Goal: Find specific page/section: Find specific page/section

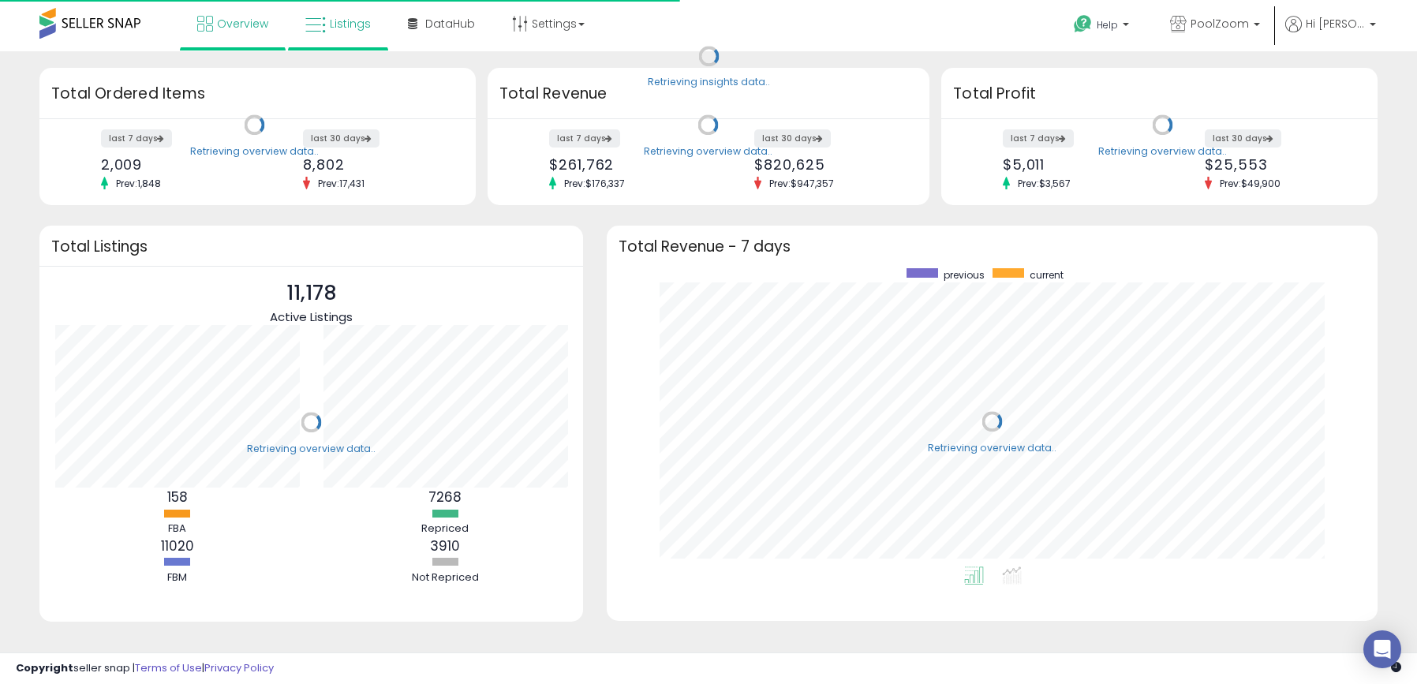
scroll to position [298, 739]
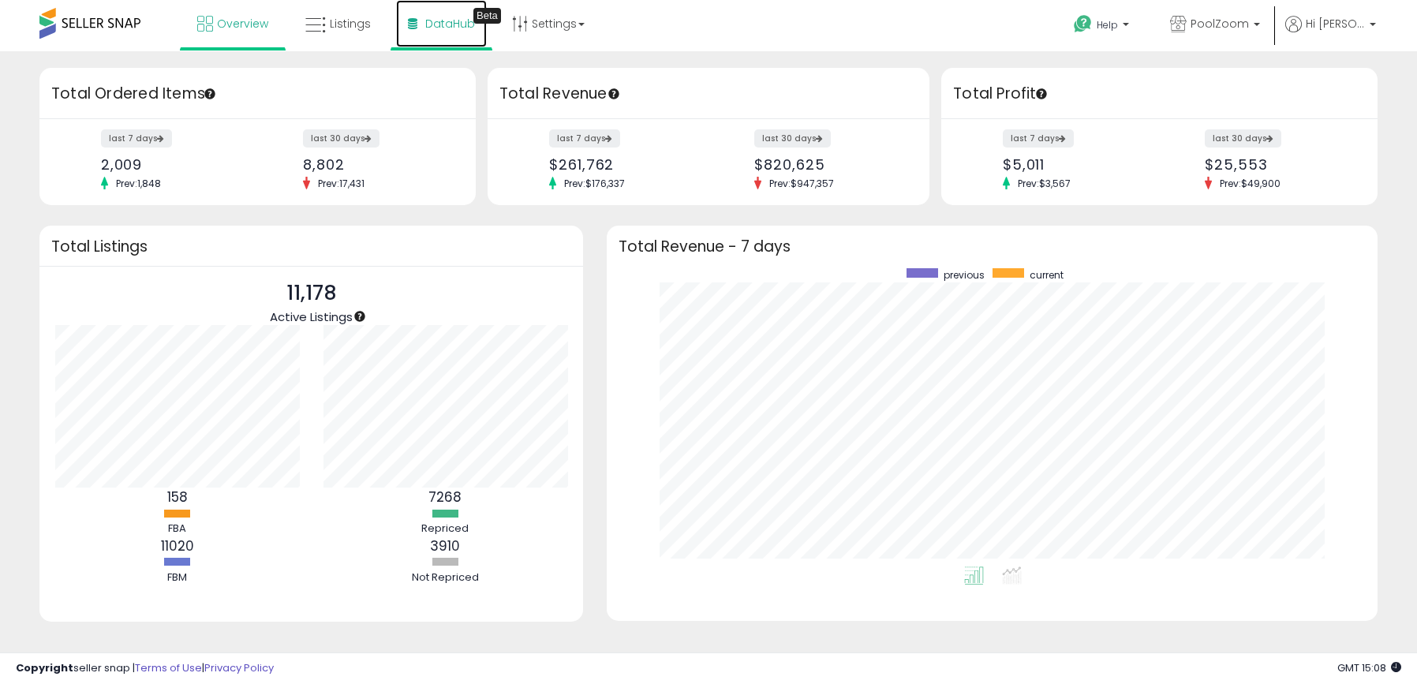
click at [425, 24] on span "DataHub" at bounding box center [450, 24] width 50 height 16
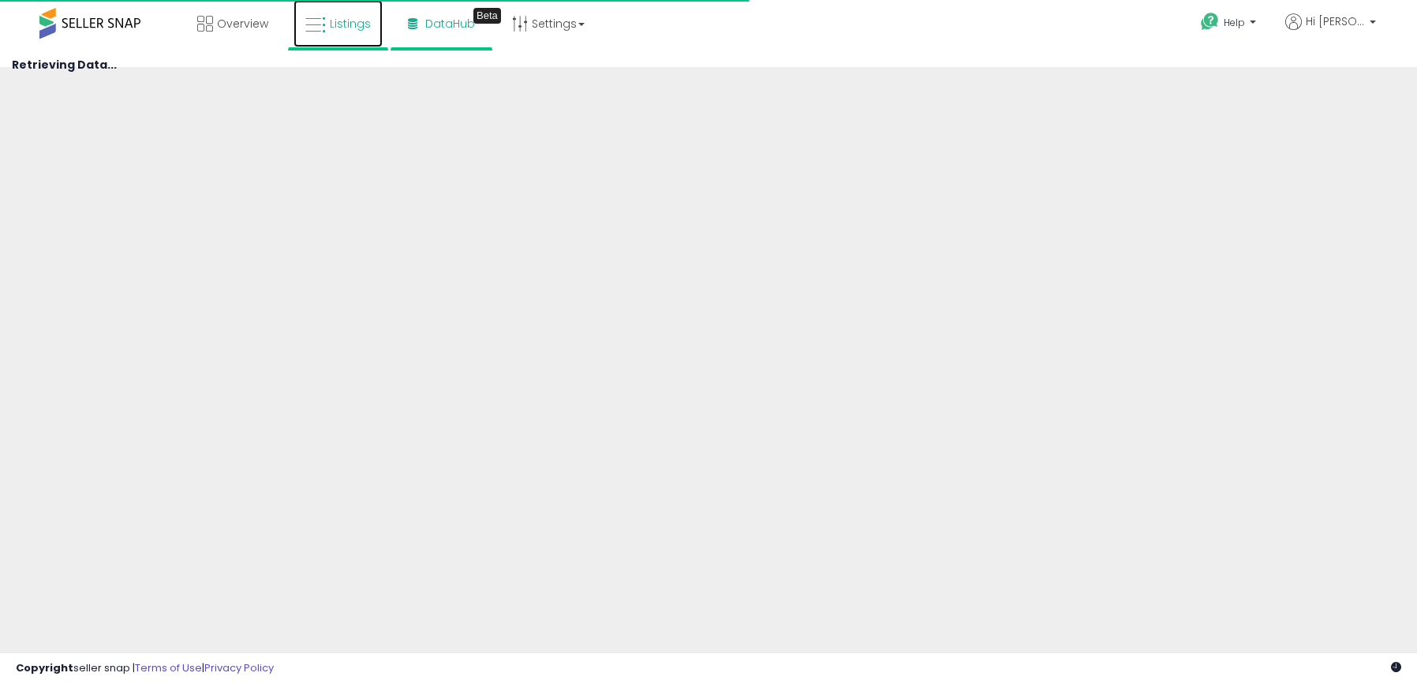
click at [349, 25] on span "Listings" at bounding box center [350, 24] width 41 height 16
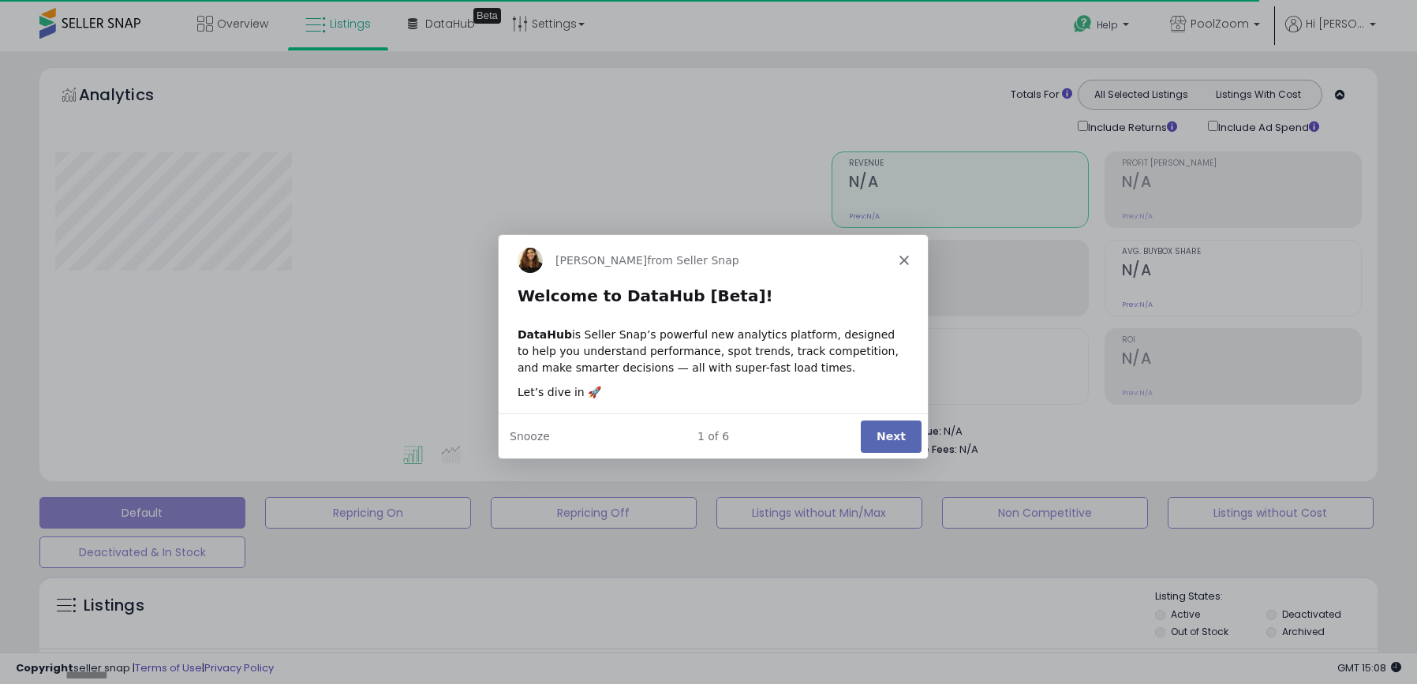
click at [905, 260] on icon "Close" at bounding box center [903, 258] width 9 height 9
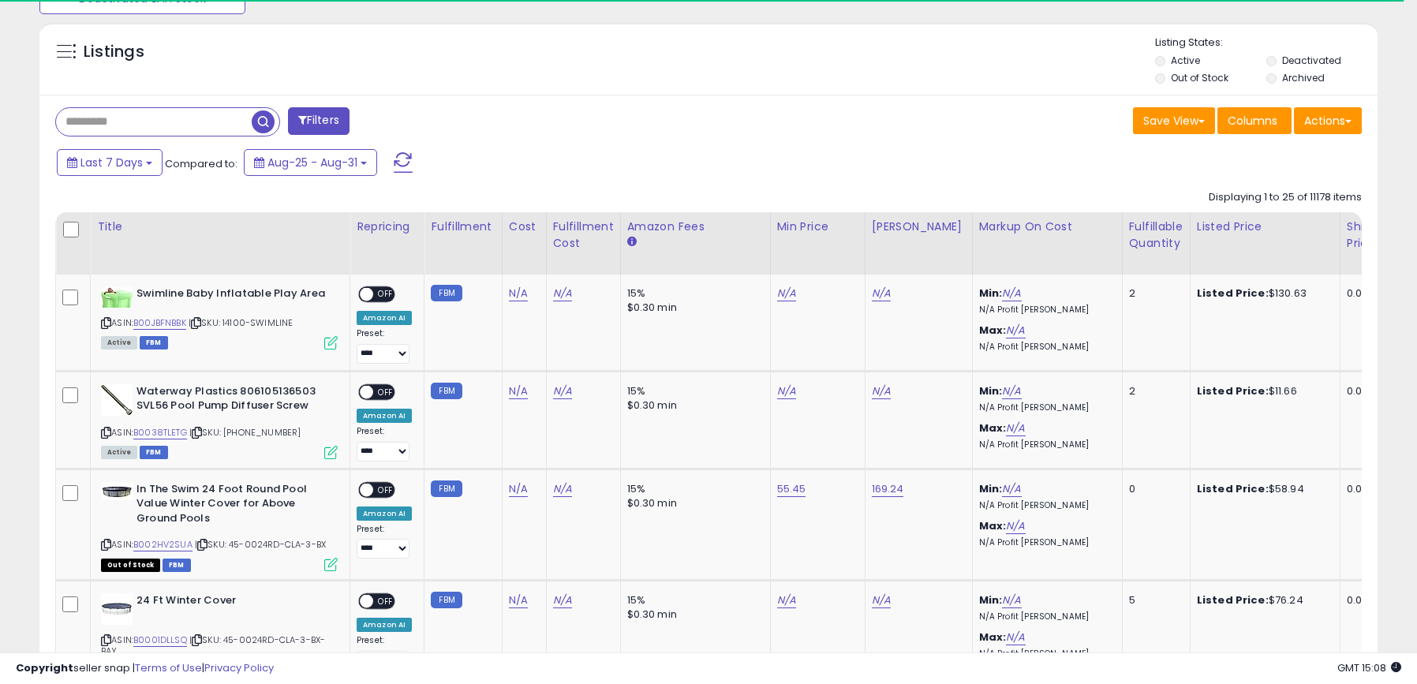
scroll to position [567, 0]
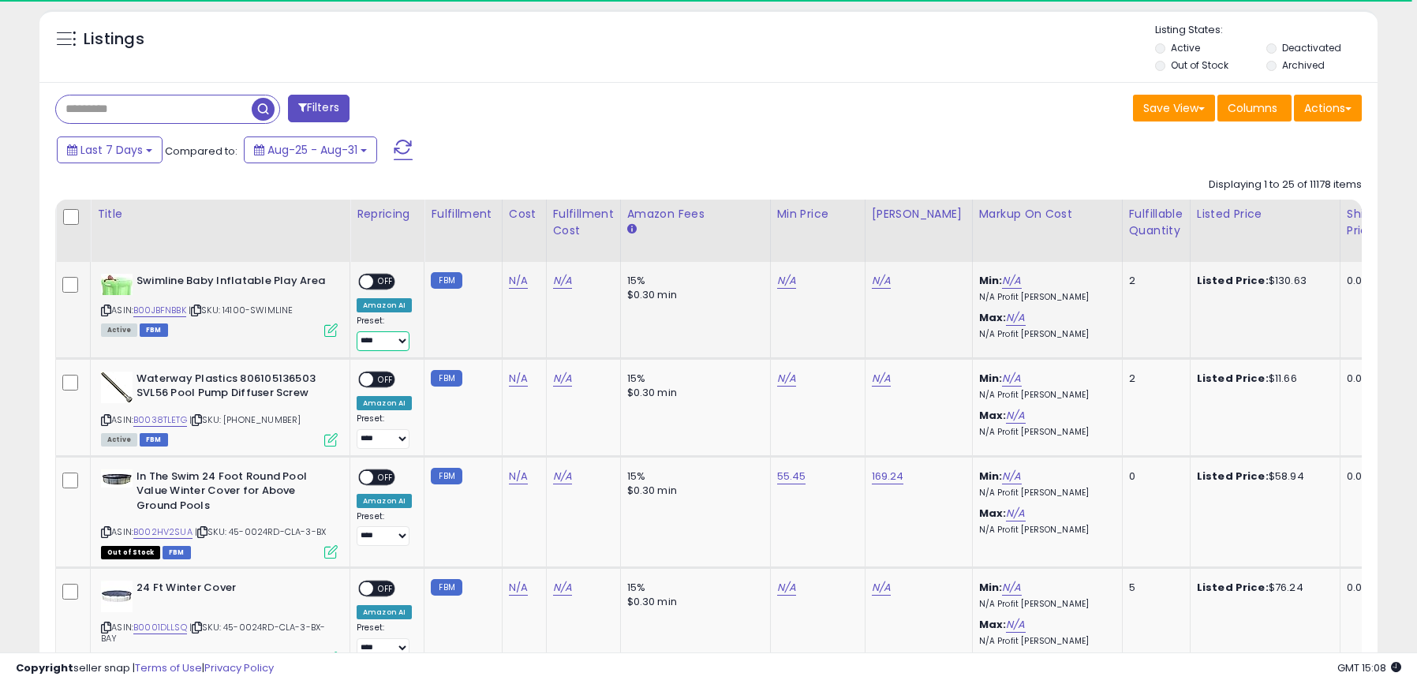
click at [390, 341] on select "**********" at bounding box center [383, 341] width 53 height 20
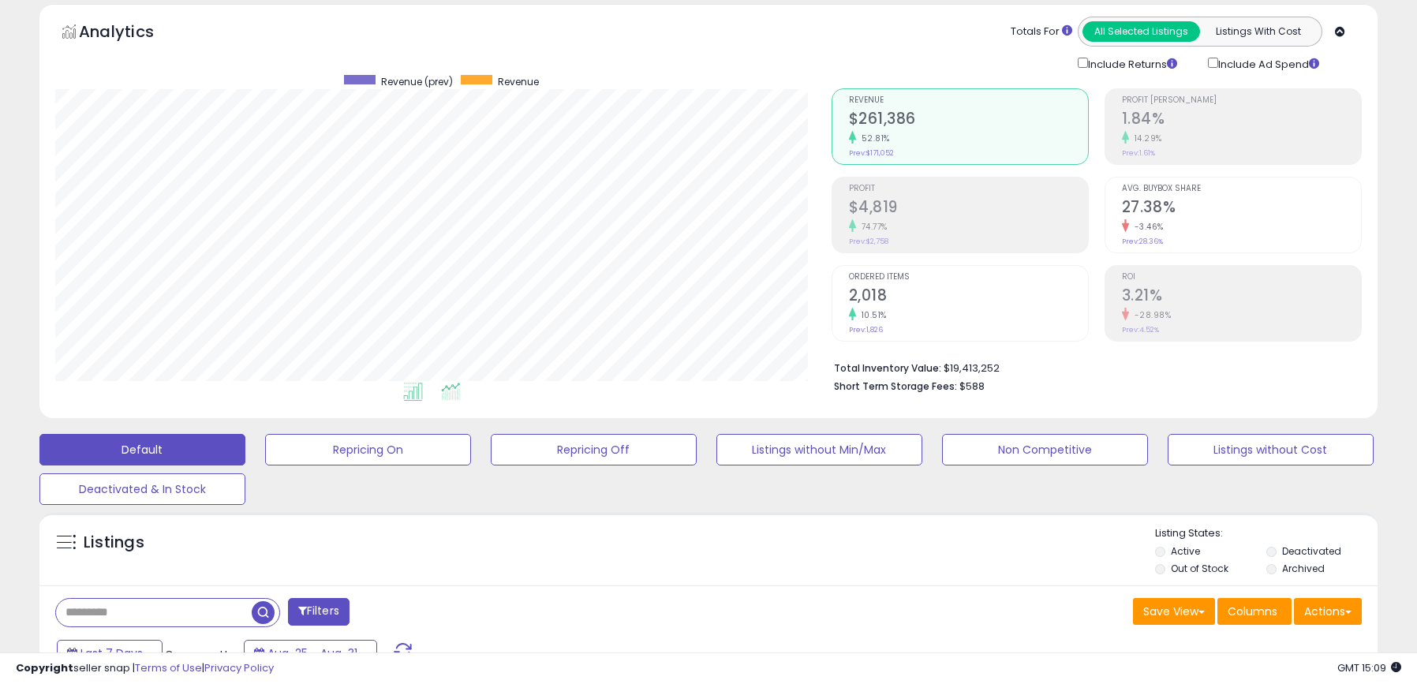
scroll to position [0, 0]
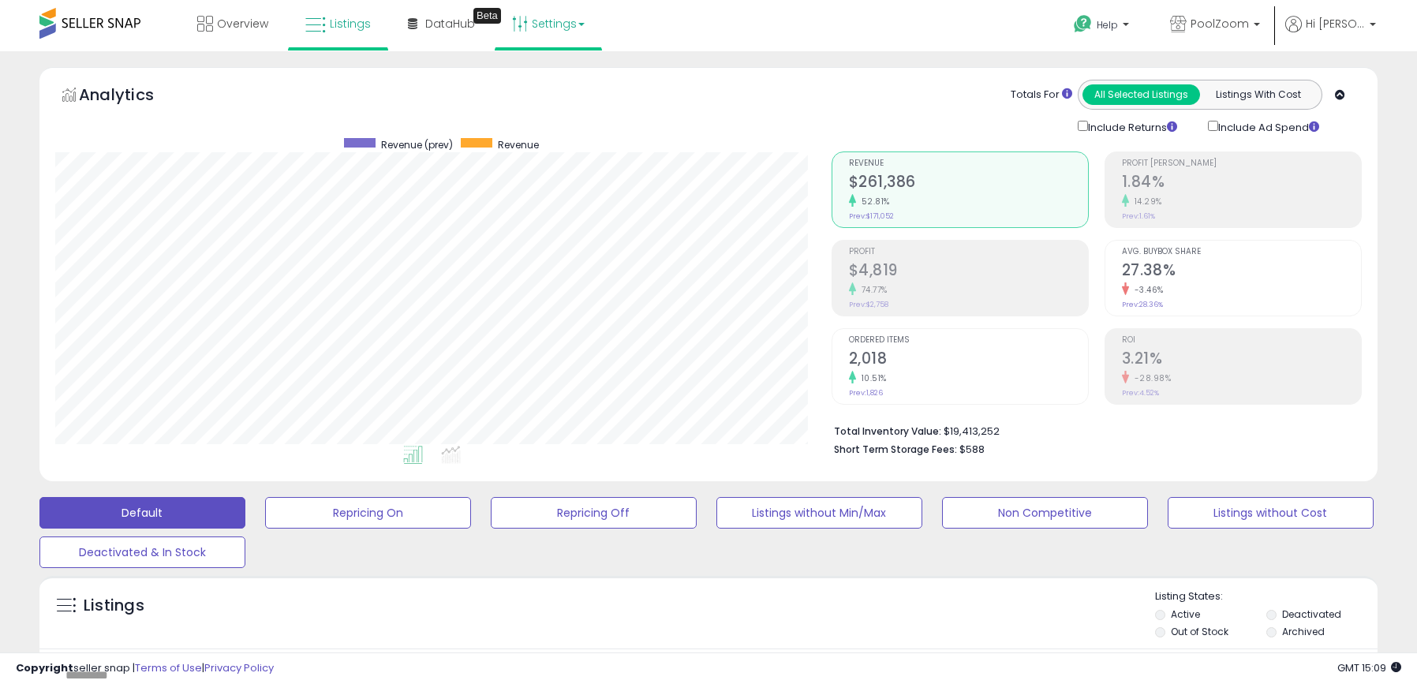
click at [565, 23] on link "Settings" at bounding box center [548, 23] width 96 height 47
click at [1381, 96] on div "Analytics Totals For All Selected Listings Listings With Cost Include Returns I…" at bounding box center [709, 278] width 1362 height 422
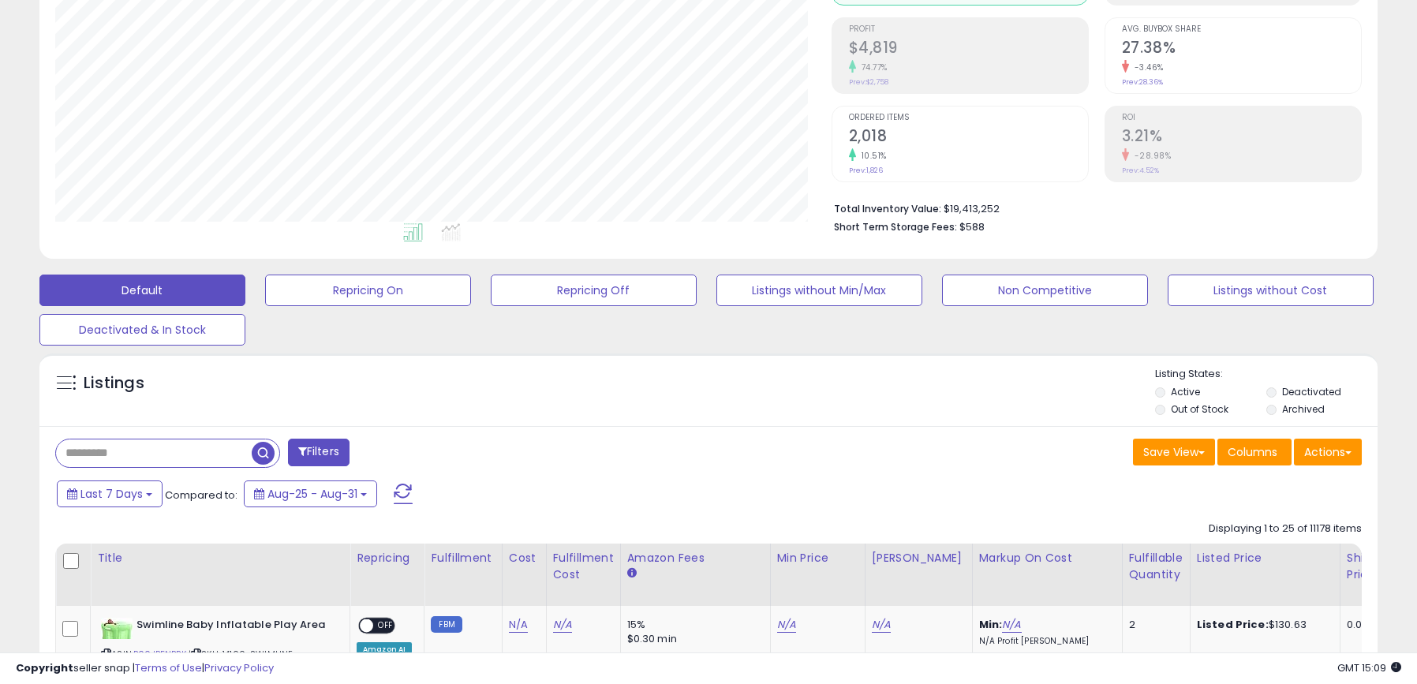
scroll to position [226, 0]
